Goal: Task Accomplishment & Management: Manage account settings

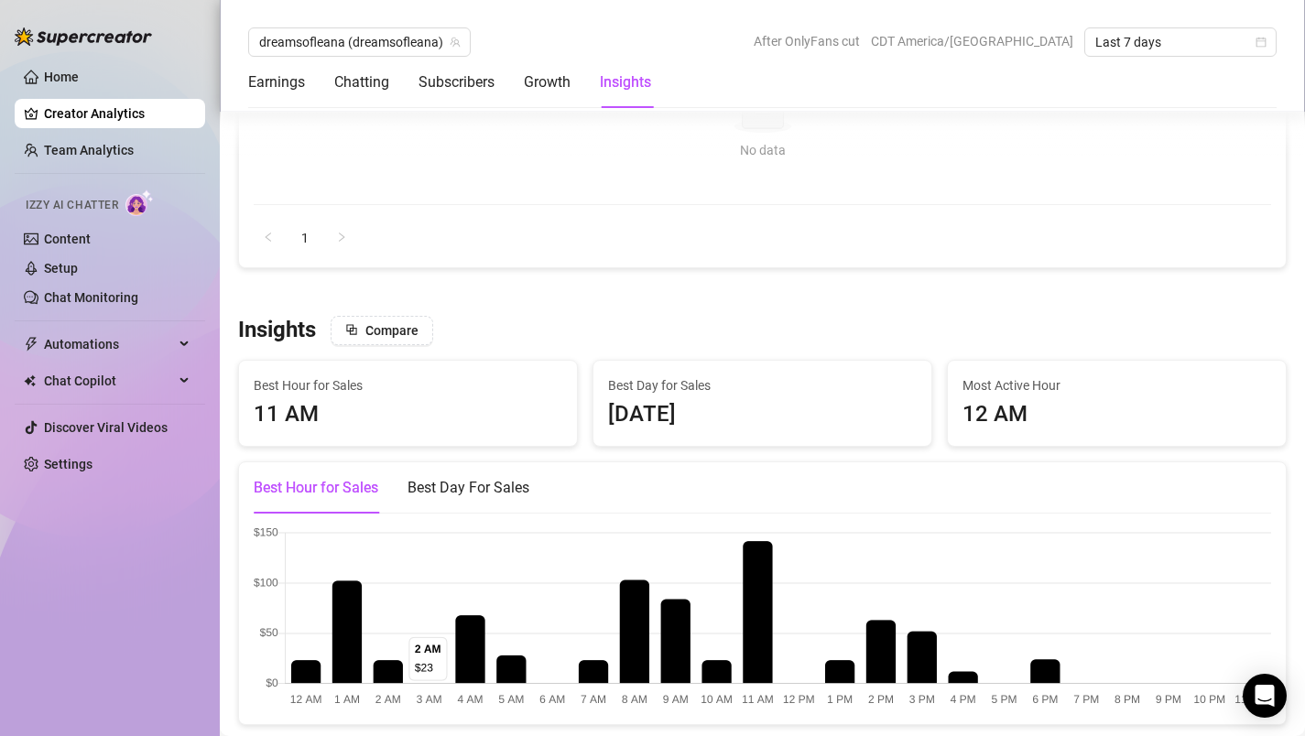
scroll to position [2199, 0]
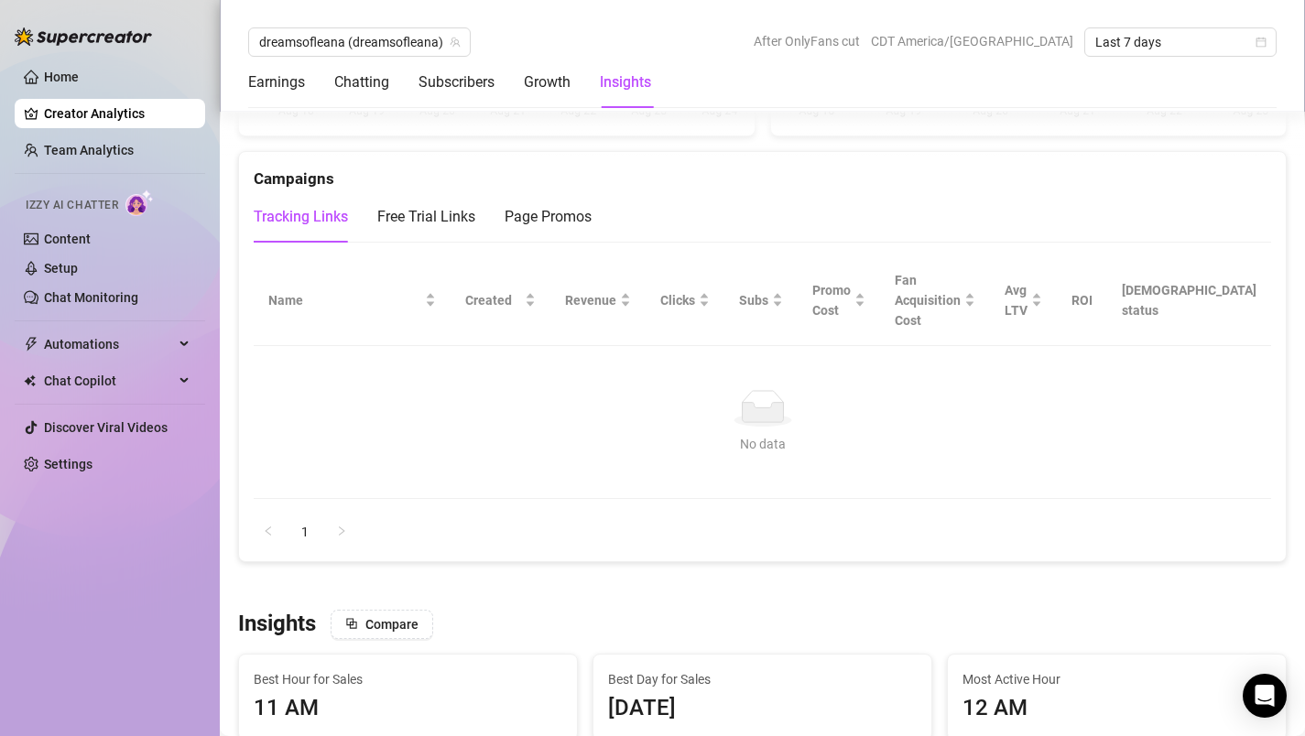
click at [97, 111] on link "Creator Analytics" at bounding box center [117, 113] width 147 height 29
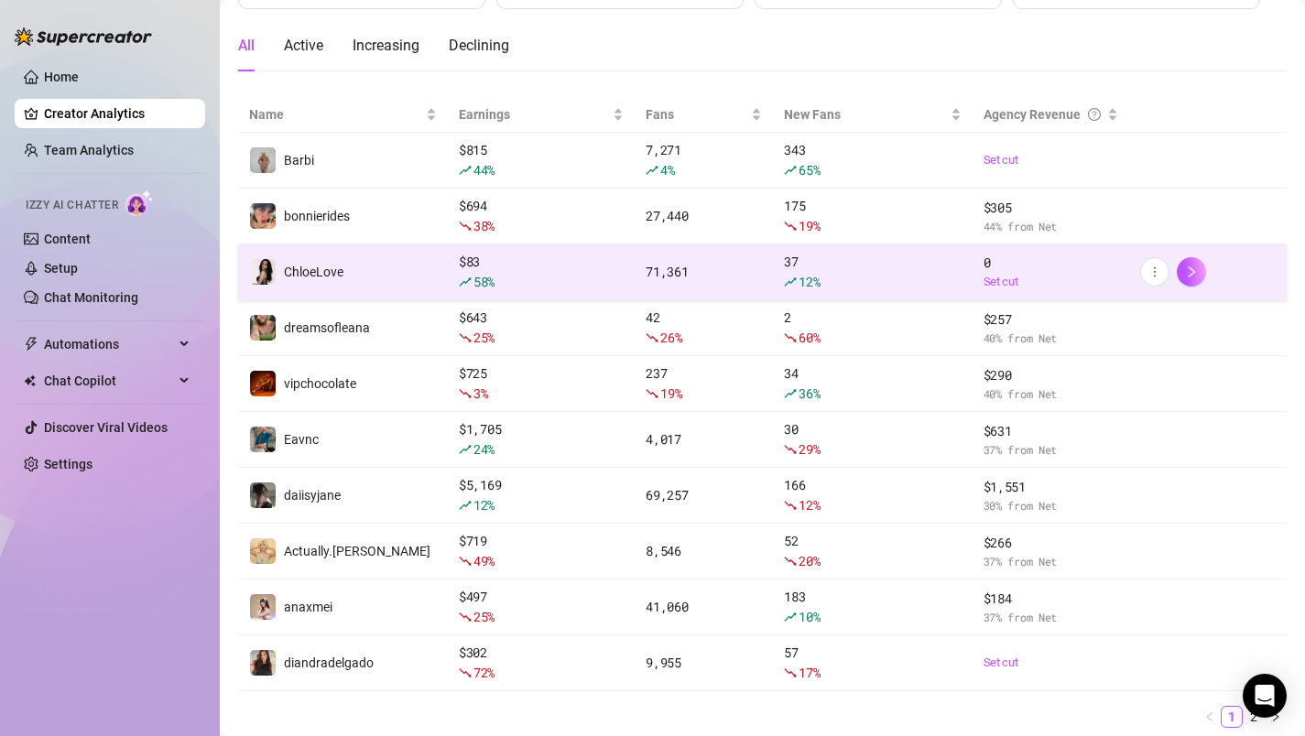
scroll to position [225, 0]
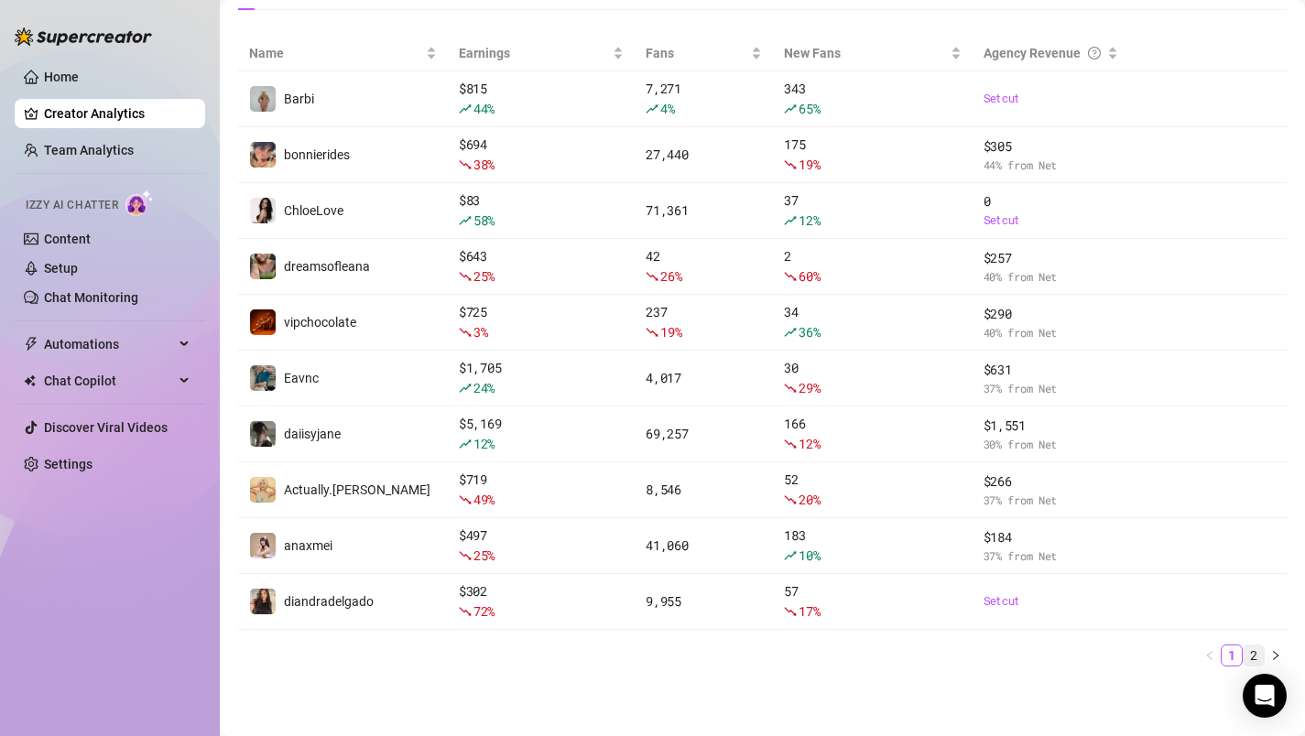
click at [1256, 649] on link "2" at bounding box center [1254, 656] width 20 height 20
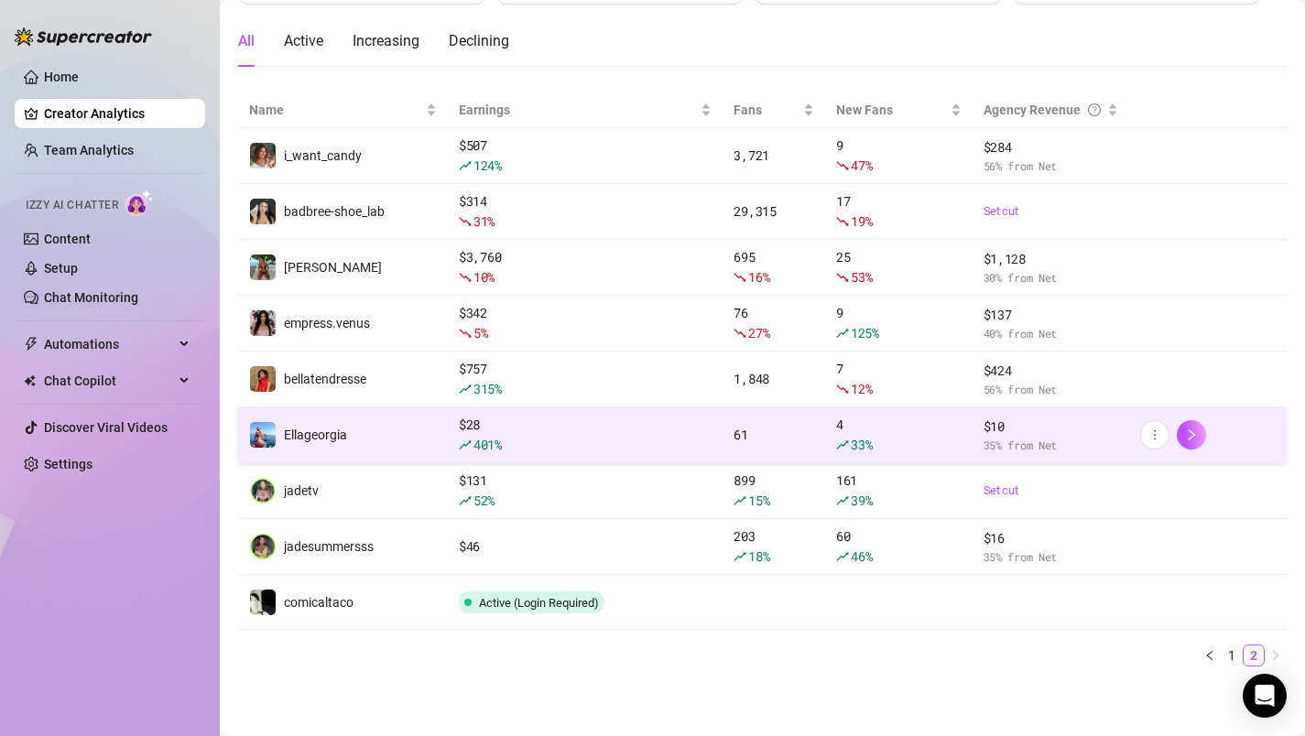
scroll to position [0, 0]
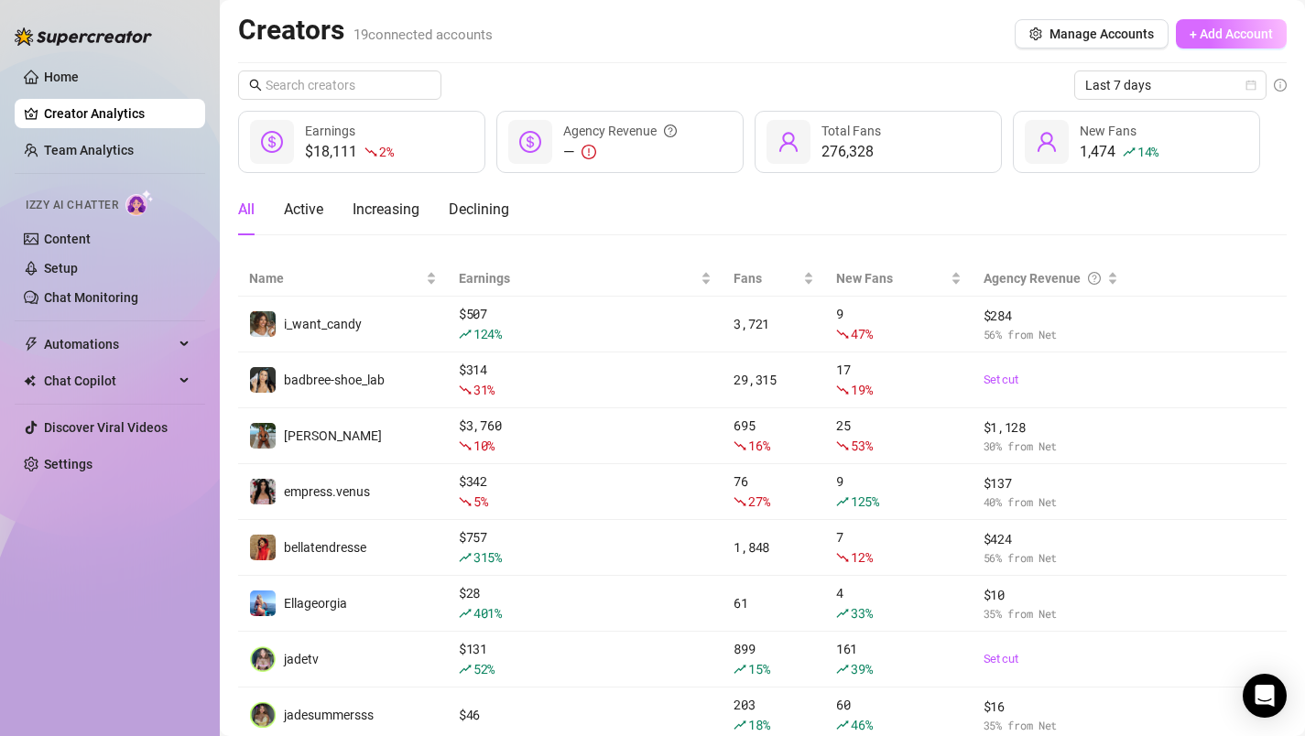
click at [1207, 27] on span "+ Add Account" at bounding box center [1231, 34] width 83 height 15
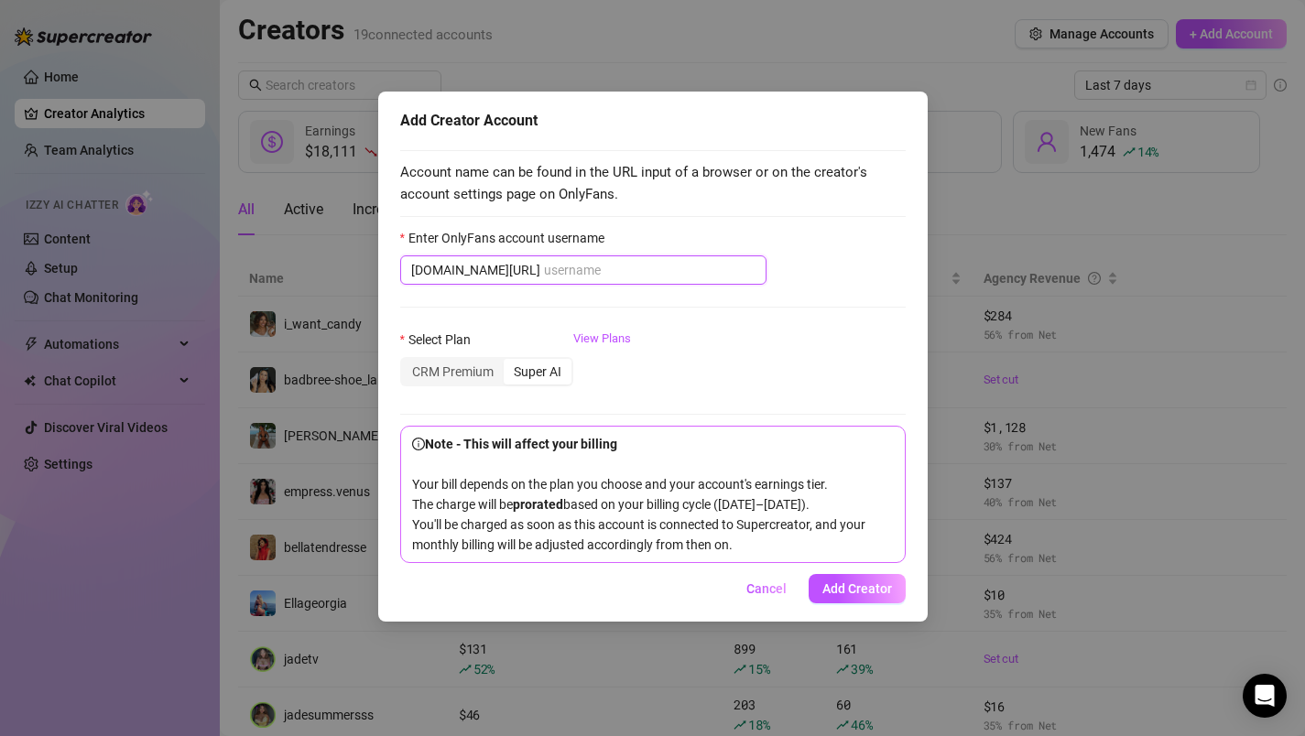
click at [544, 271] on input "Enter OnlyFans account username" at bounding box center [650, 270] width 212 height 20
paste input "queendlish"
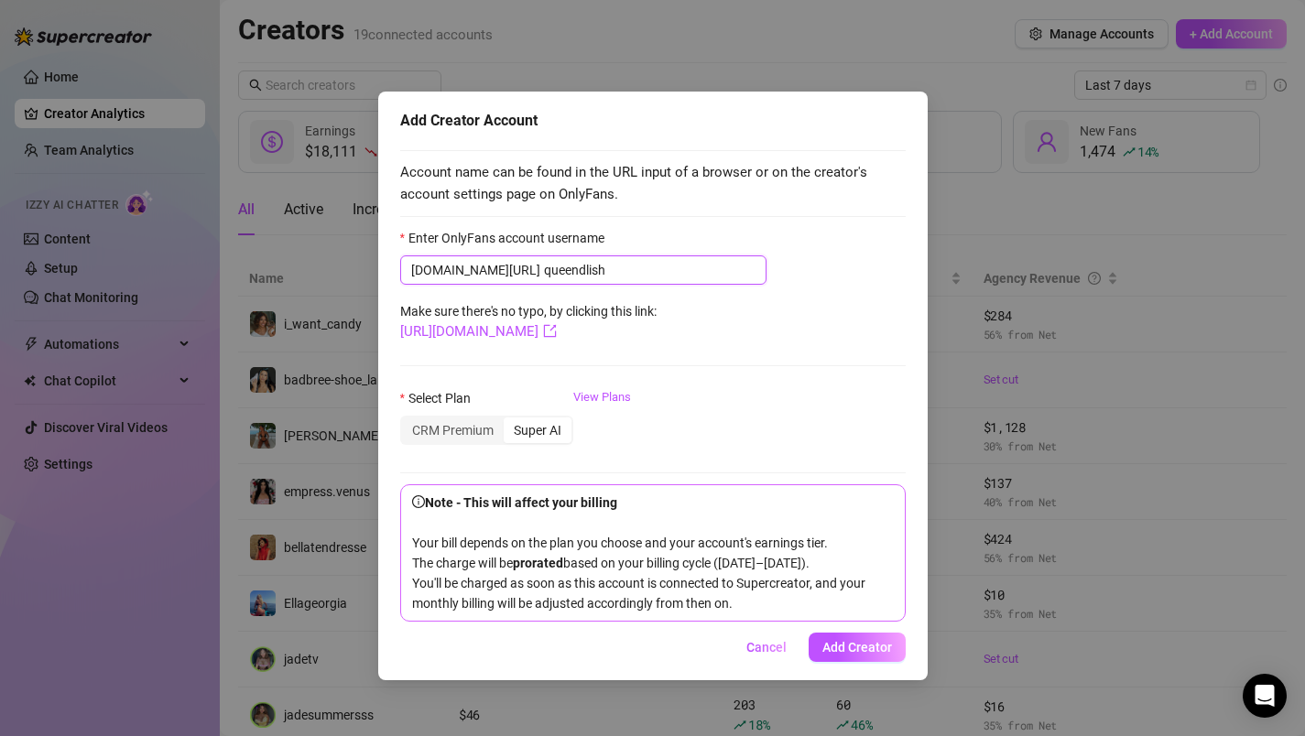
type input "queendlish"
click at [551, 434] on div "Super AI" at bounding box center [538, 431] width 68 height 26
click at [508, 420] on input "Super AI" at bounding box center [508, 420] width 0 height 0
click at [462, 431] on div "CRM Premium" at bounding box center [453, 431] width 102 height 26
click at [407, 420] on input "CRM Premium" at bounding box center [407, 420] width 0 height 0
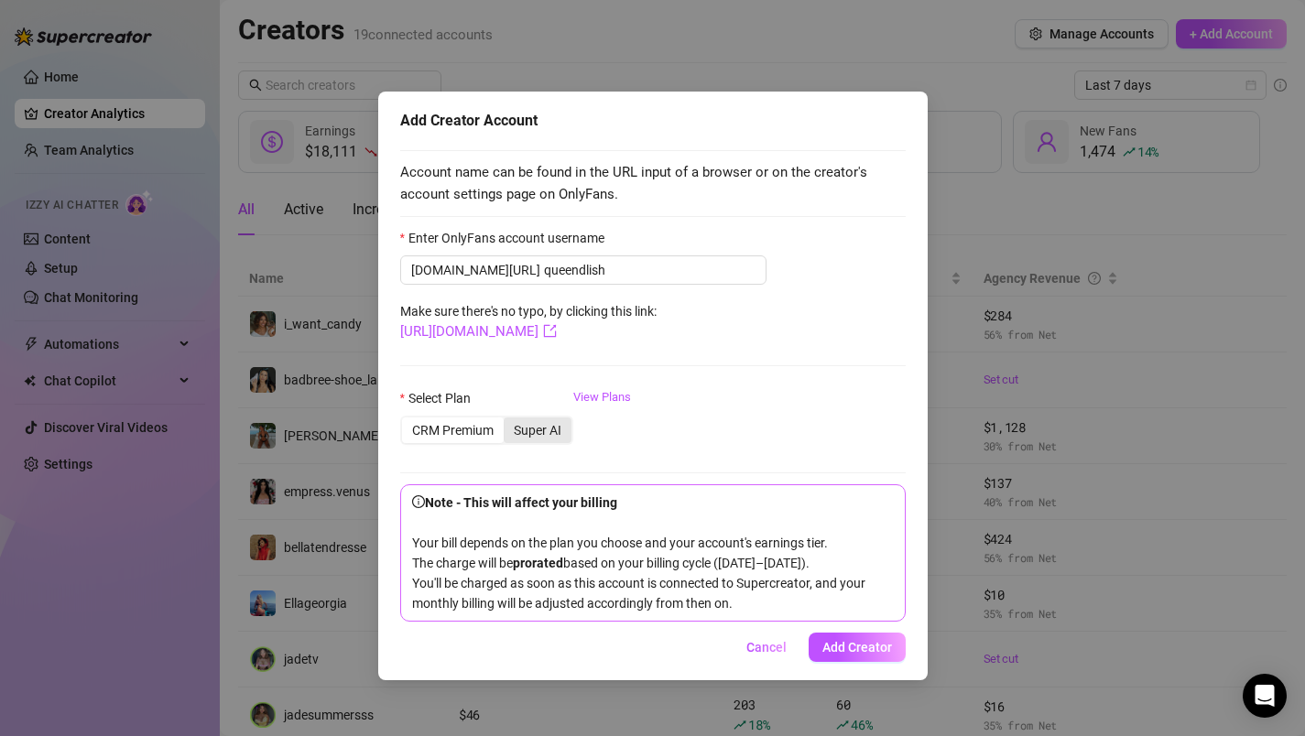
click at [536, 437] on div "Super AI" at bounding box center [538, 431] width 68 height 26
click at [508, 420] on input "Super AI" at bounding box center [508, 420] width 0 height 0
click at [838, 655] on span "Add Creator" at bounding box center [858, 647] width 70 height 15
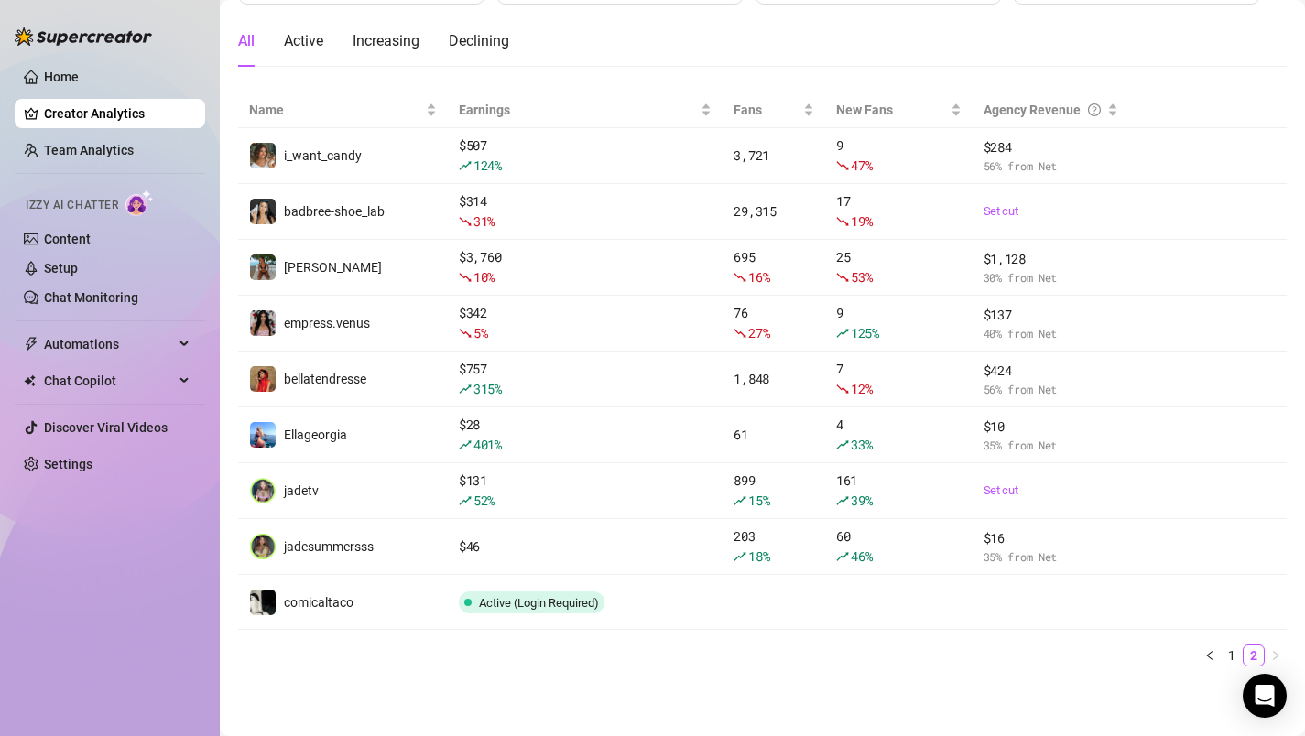
scroll to position [224, 0]
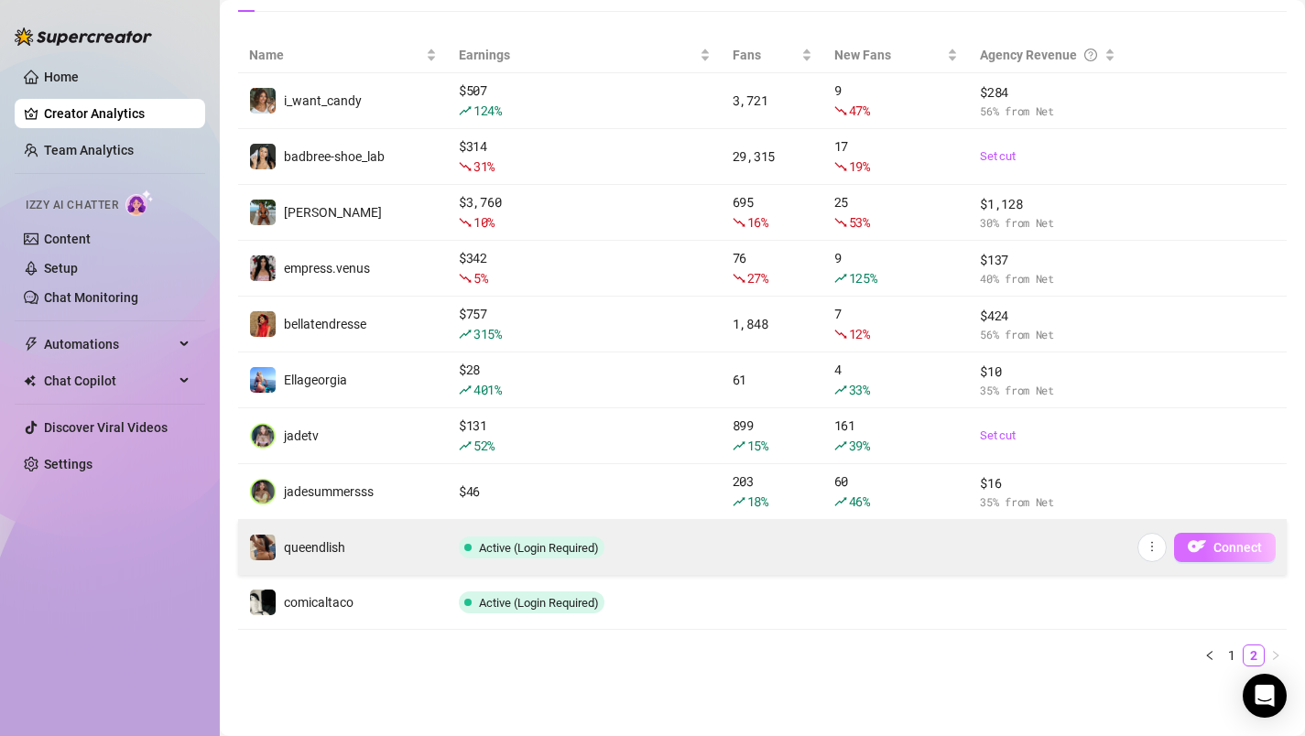
click at [1227, 549] on span "Connect" at bounding box center [1238, 547] width 49 height 15
